Goal: Task Accomplishment & Management: Use online tool/utility

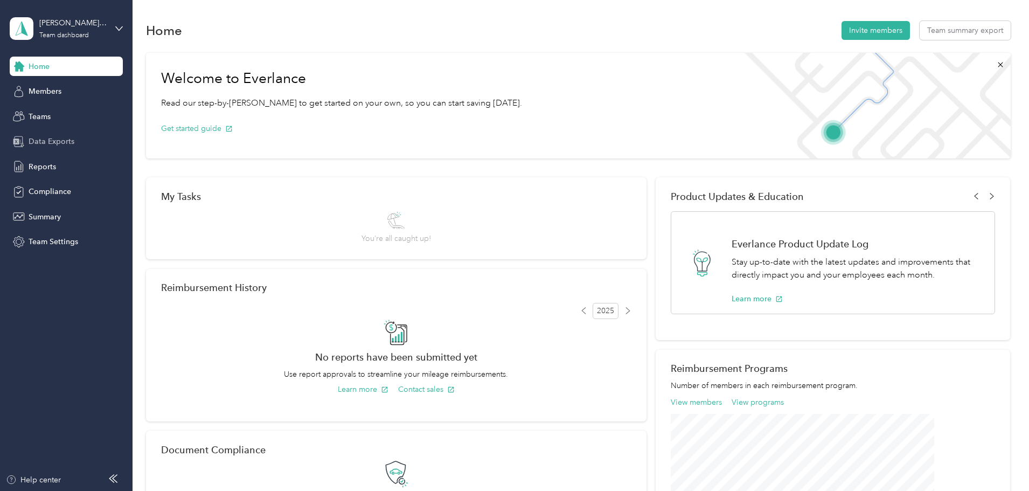
click at [50, 144] on span "Data Exports" at bounding box center [52, 141] width 46 height 11
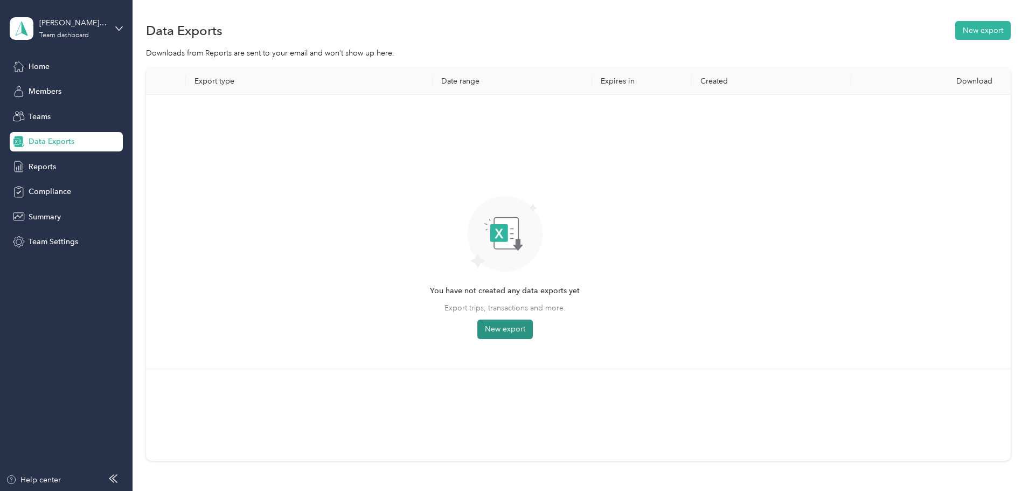
click at [533, 333] on button "New export" at bounding box center [504, 328] width 55 height 19
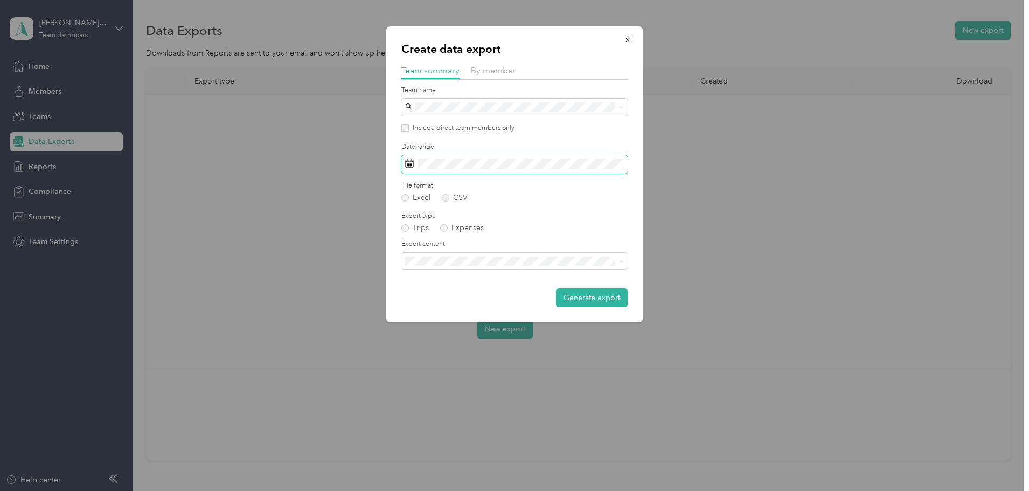
click at [462, 171] on span at bounding box center [514, 164] width 226 height 18
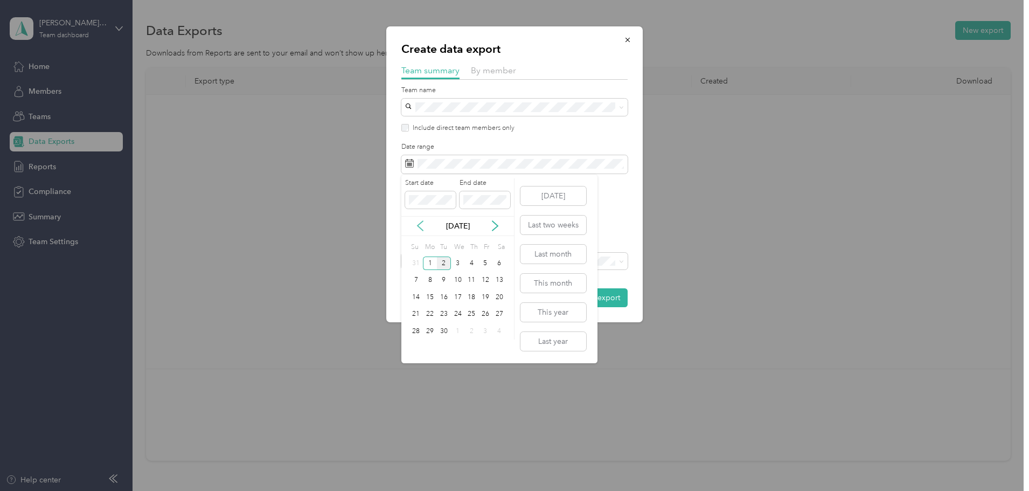
click at [422, 227] on icon at bounding box center [420, 225] width 11 height 11
click at [414, 314] on div "17" at bounding box center [416, 313] width 14 height 13
click at [501, 329] on div "30" at bounding box center [499, 330] width 14 height 13
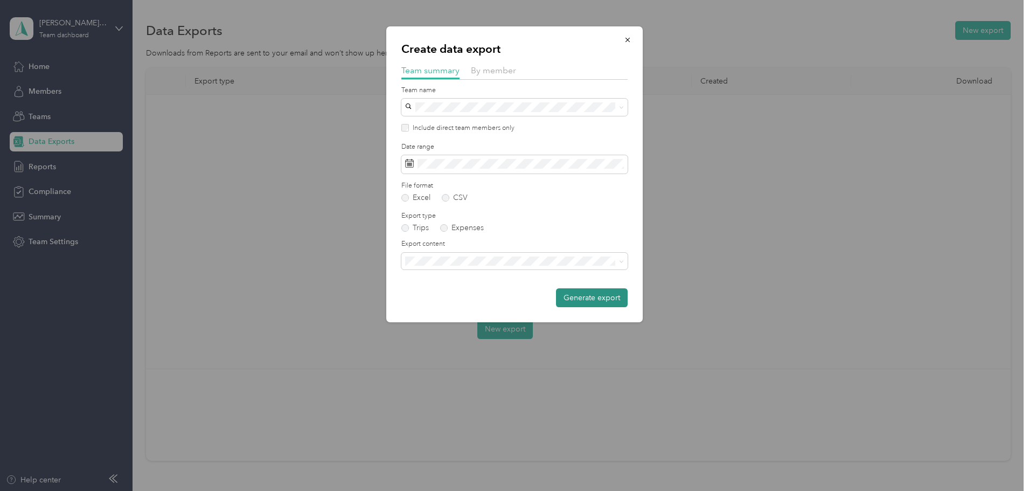
click at [603, 300] on button "Generate export" at bounding box center [592, 297] width 72 height 19
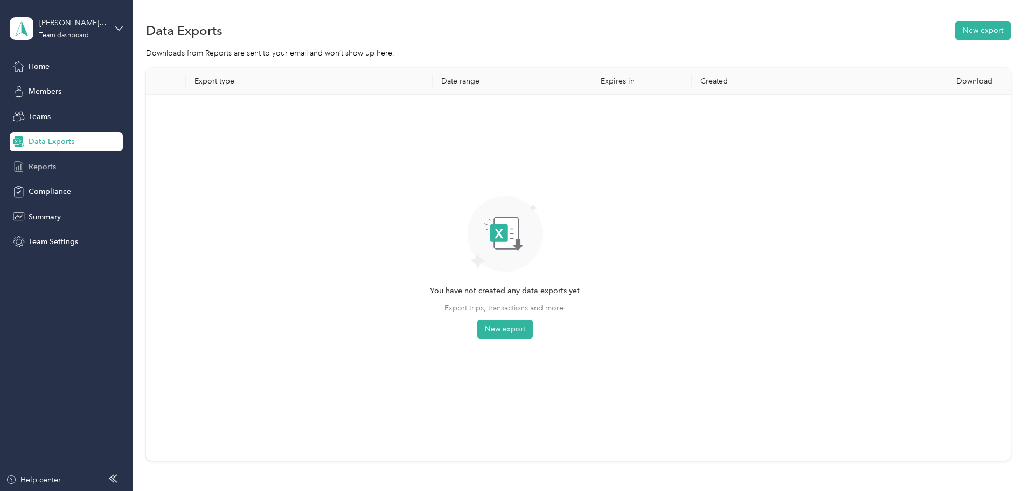
click at [48, 167] on span "Reports" at bounding box center [42, 166] width 27 height 11
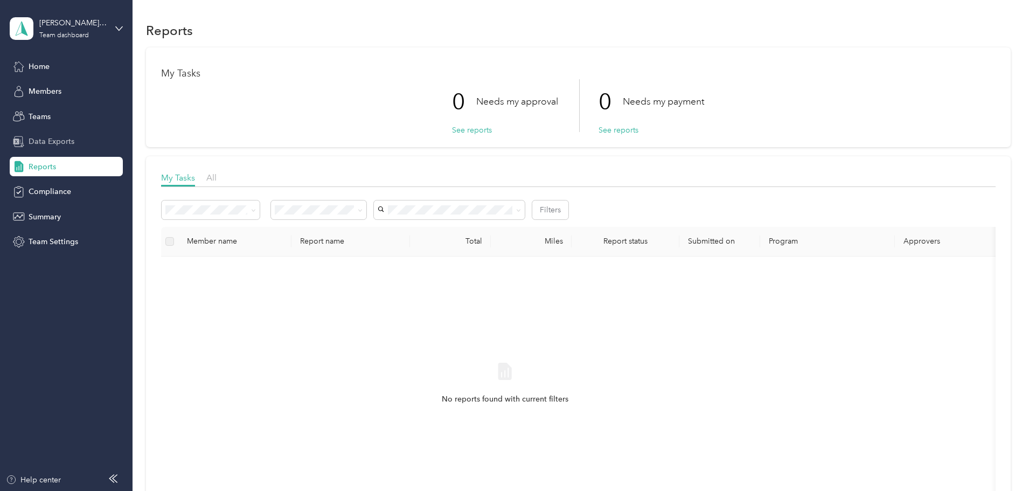
click at [54, 141] on span "Data Exports" at bounding box center [52, 141] width 46 height 11
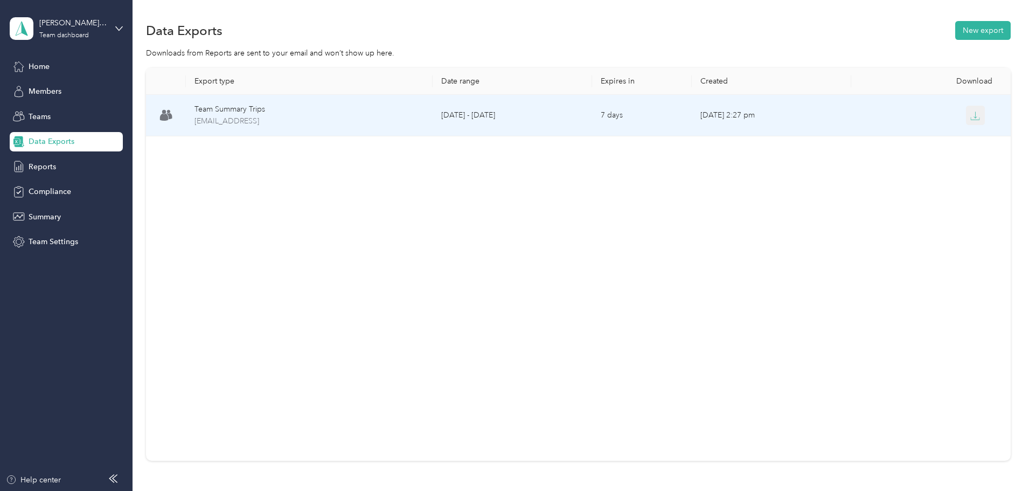
click at [970, 115] on icon "button" at bounding box center [975, 116] width 10 height 10
